Goal: Task Accomplishment & Management: Manage account settings

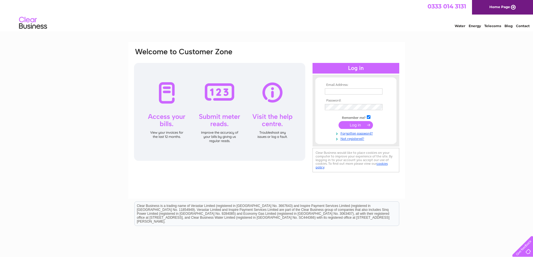
type input "[EMAIL_ADDRESS][DOMAIN_NAME]"
click at [353, 125] on input "submit" at bounding box center [356, 125] width 34 height 8
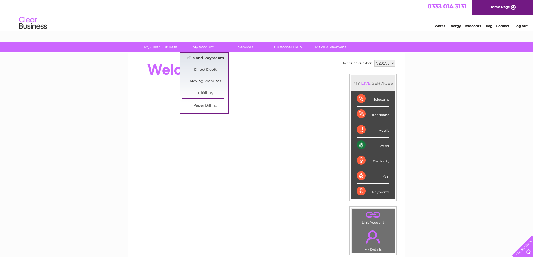
click at [204, 57] on link "Bills and Payments" at bounding box center [205, 58] width 46 height 11
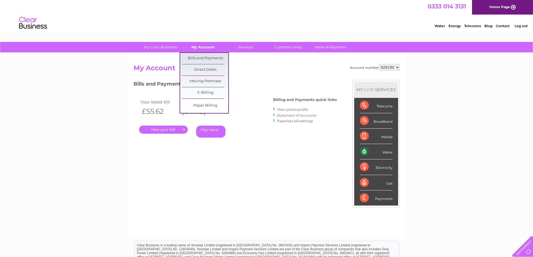
click at [206, 47] on link "My Account" at bounding box center [203, 47] width 46 height 10
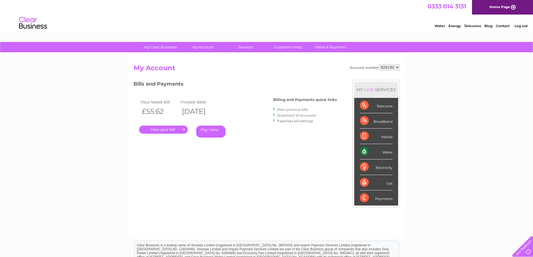
click at [178, 130] on link "." at bounding box center [163, 130] width 49 height 8
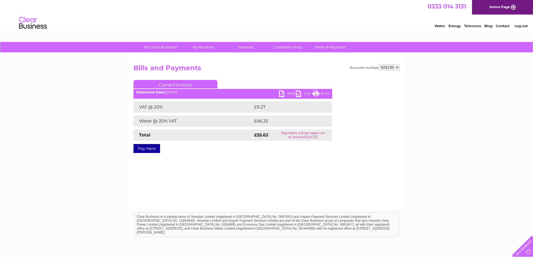
click at [287, 94] on link "PDF" at bounding box center [287, 94] width 17 height 8
